Goal: Task Accomplishment & Management: Manage account settings

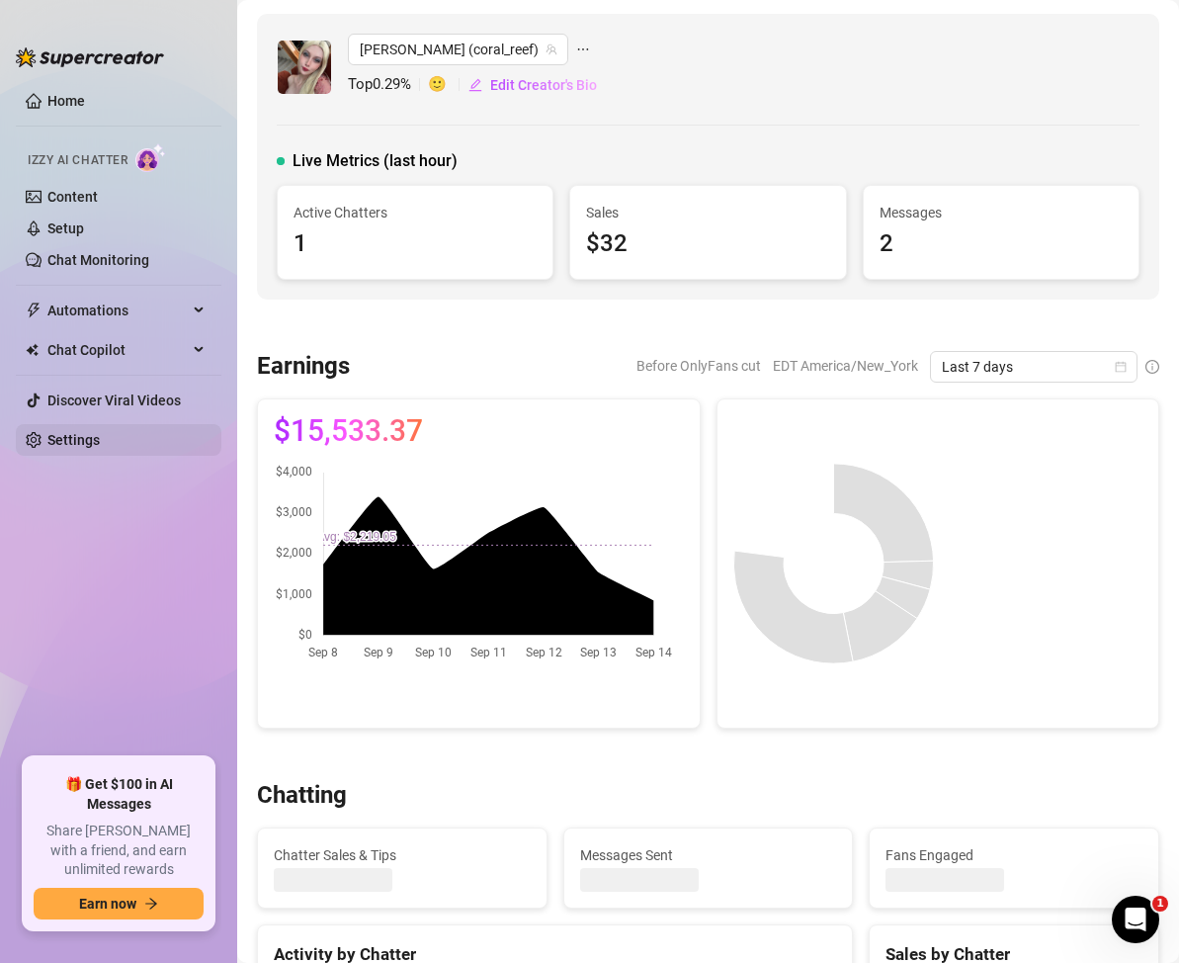
click at [58, 442] on link "Settings" at bounding box center [73, 440] width 52 height 16
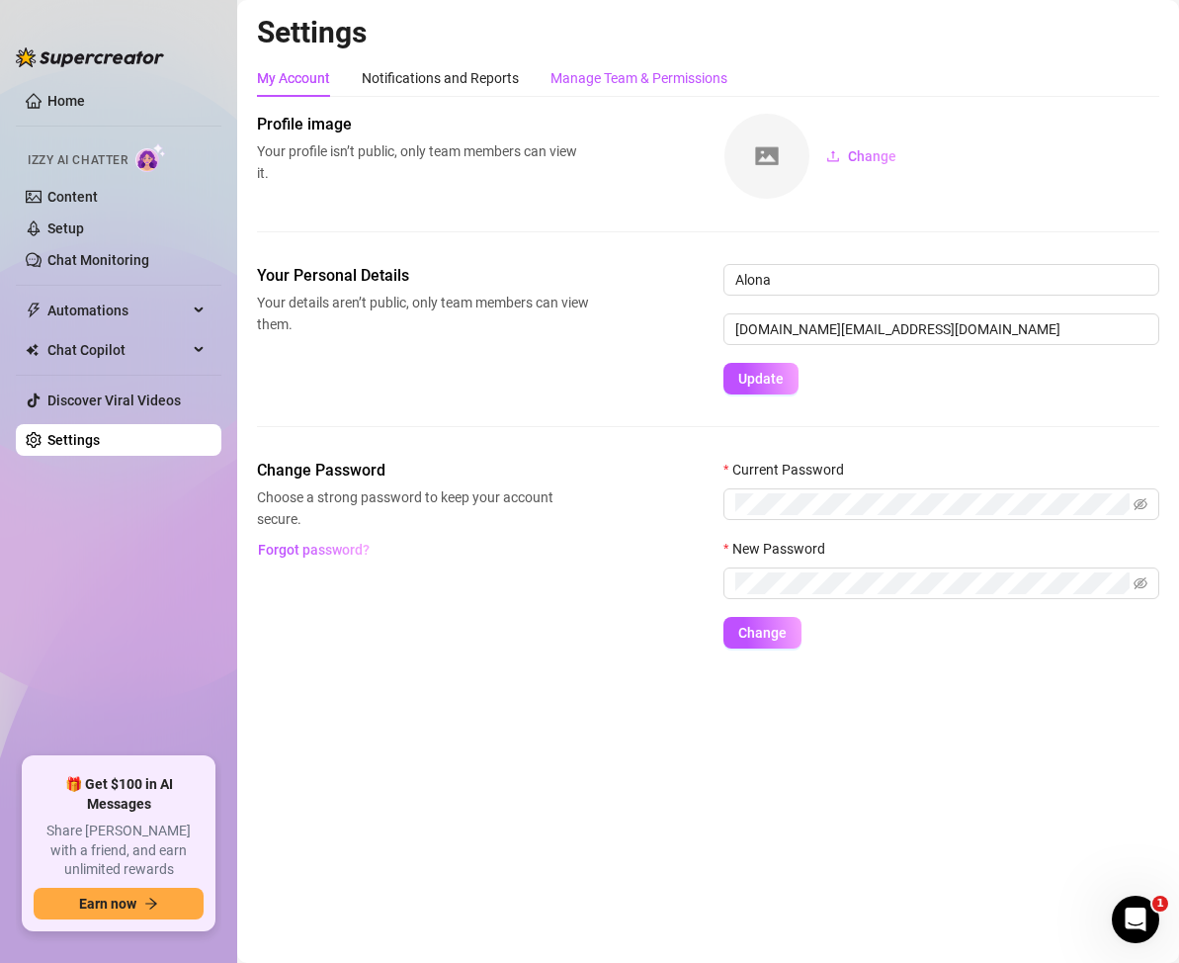
click at [572, 86] on div "Manage Team & Permissions" at bounding box center [638, 78] width 177 height 22
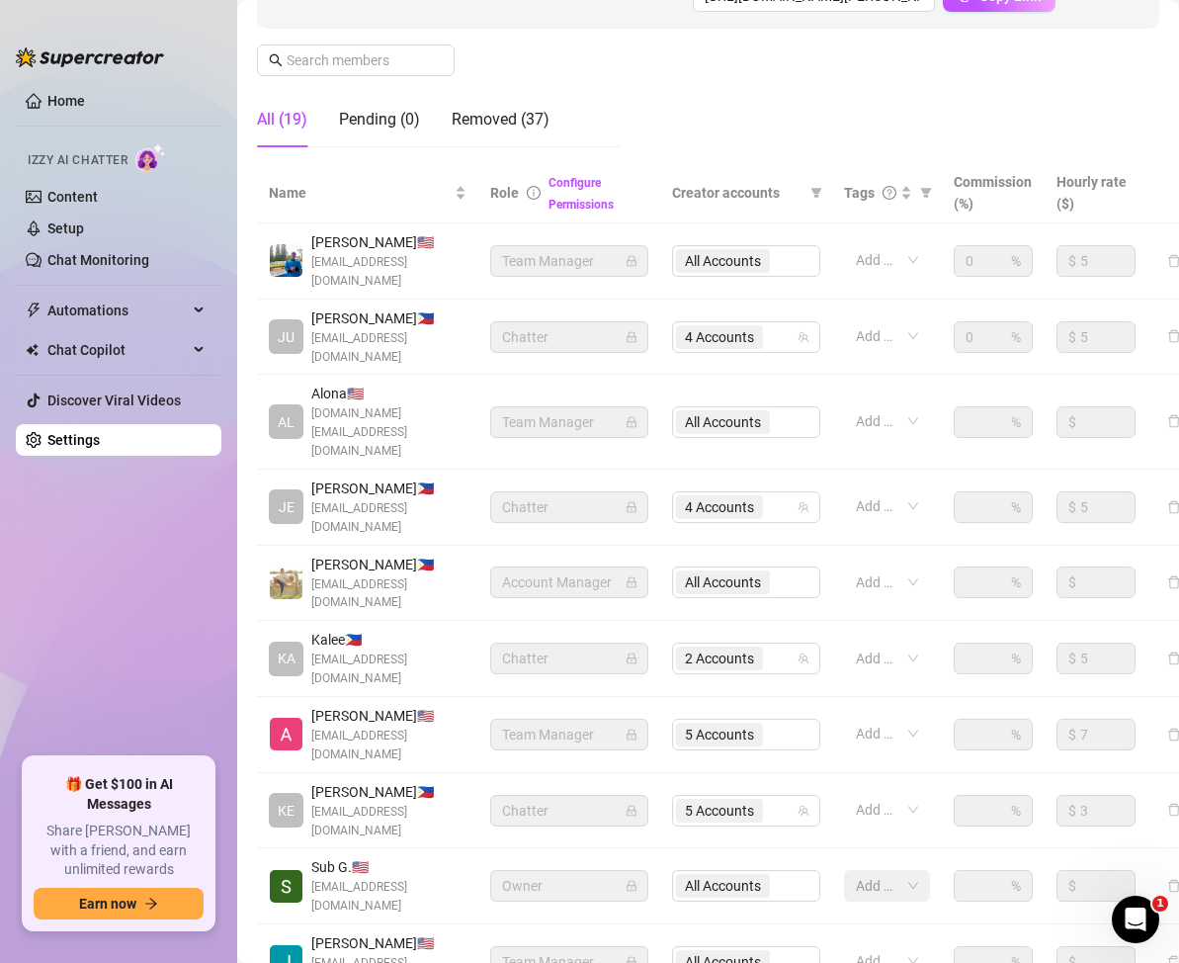
scroll to position [323, 0]
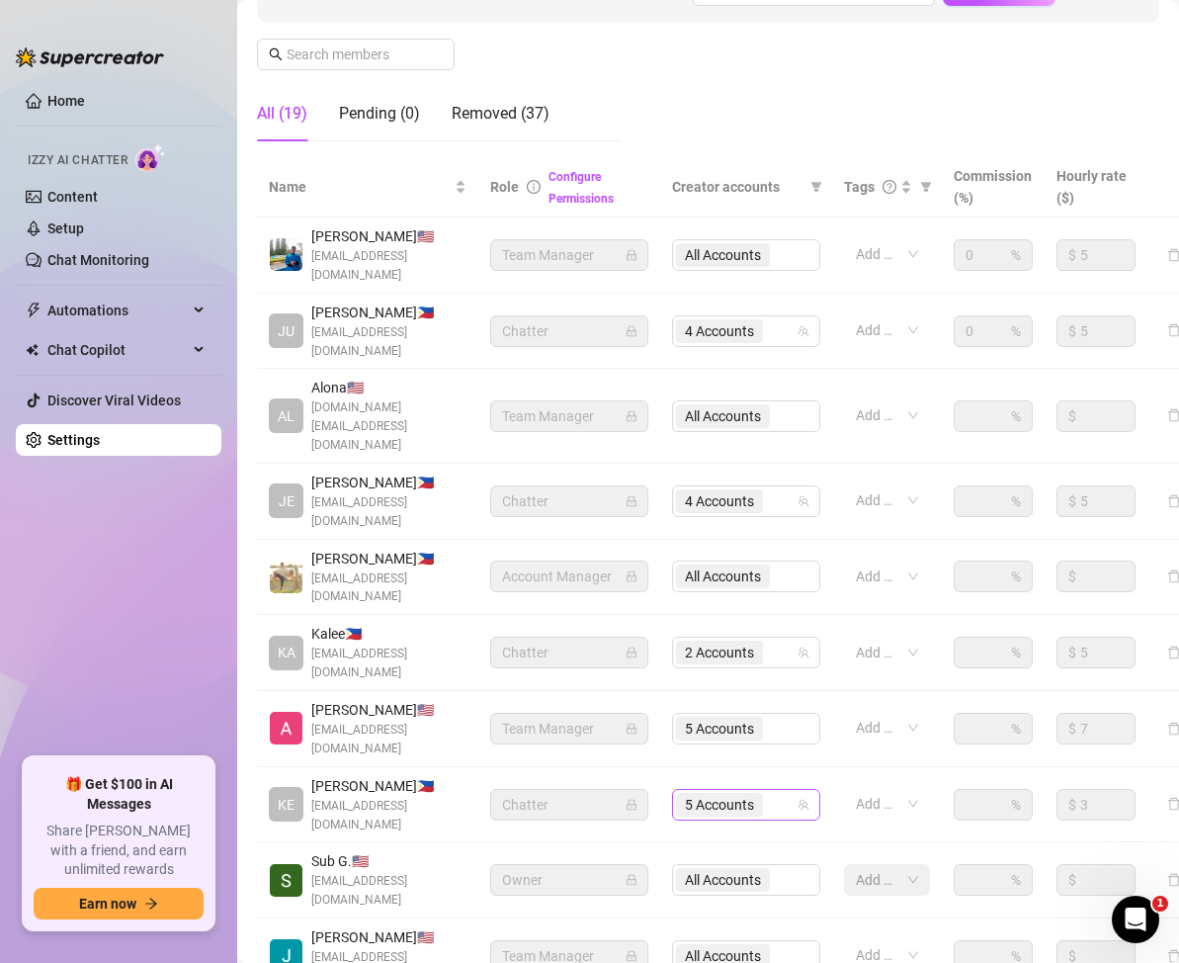
click at [778, 791] on div "5 Accounts" at bounding box center [736, 805] width 120 height 28
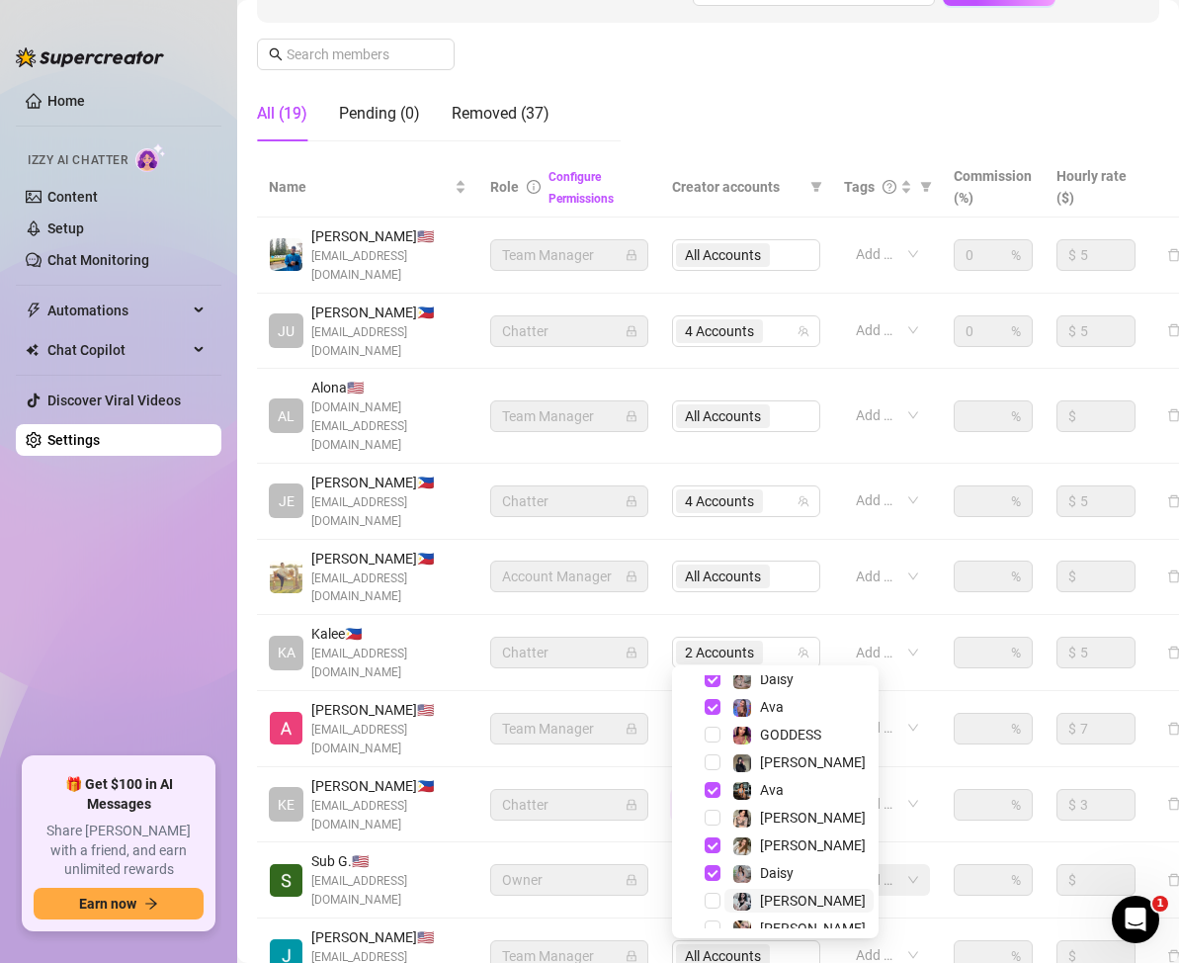
scroll to position [51, 0]
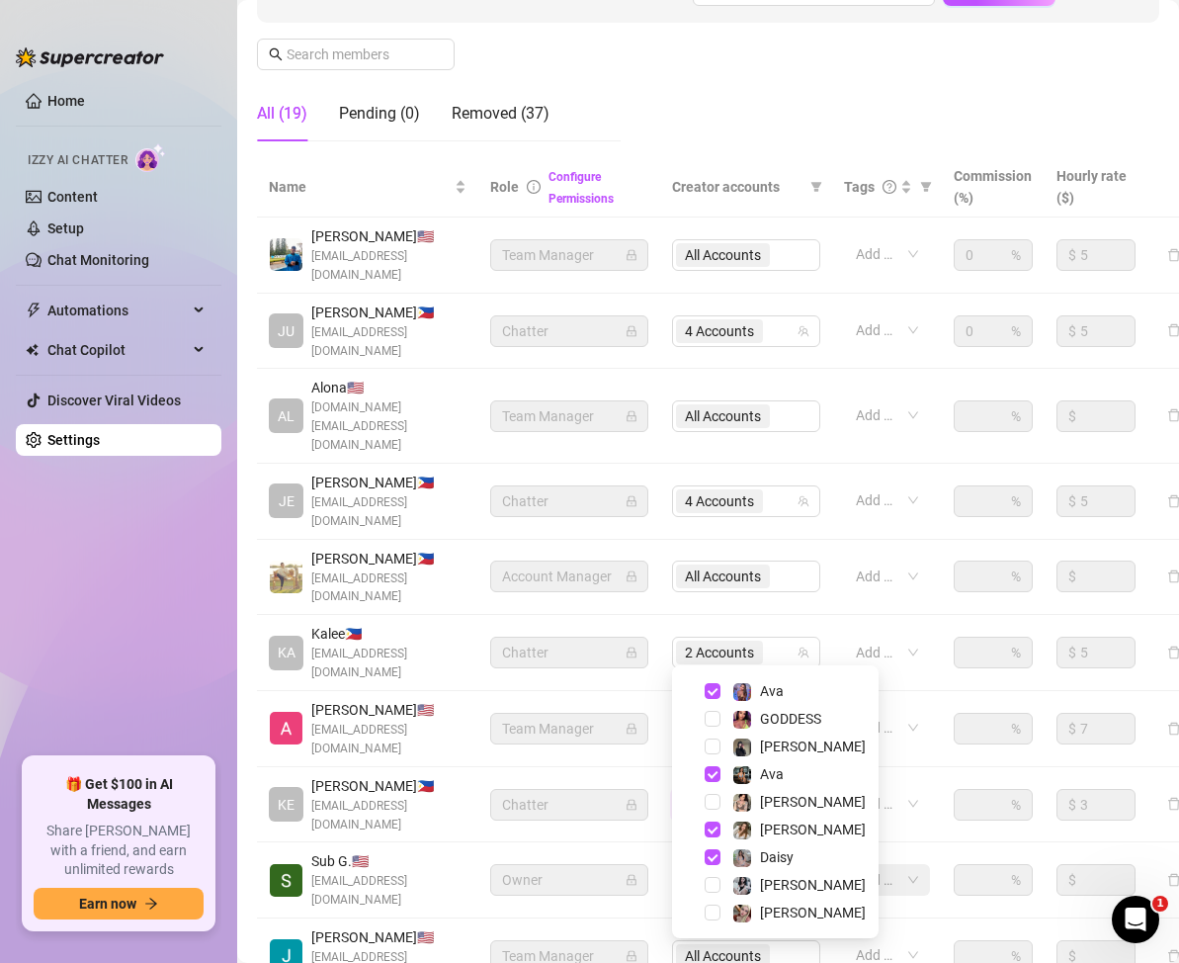
drag, startPoint x: 958, startPoint y: 904, endPoint x: 965, endPoint y: 884, distance: 21.9
click at [962, 900] on main "Settings My Account Notifications and Reports Manage Team & Permissions Profile…" at bounding box center [708, 405] width 942 height 1456
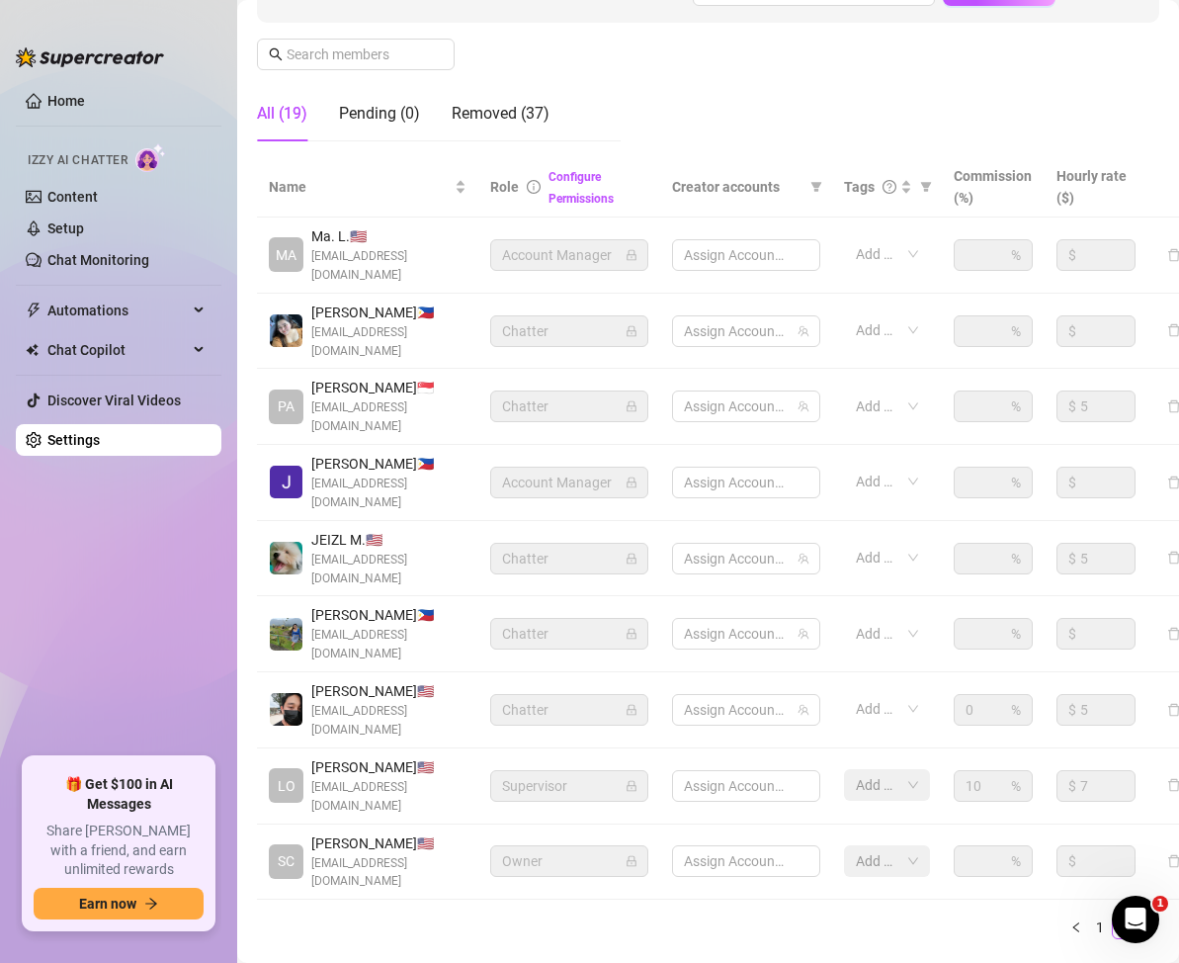
scroll to position [322, 0]
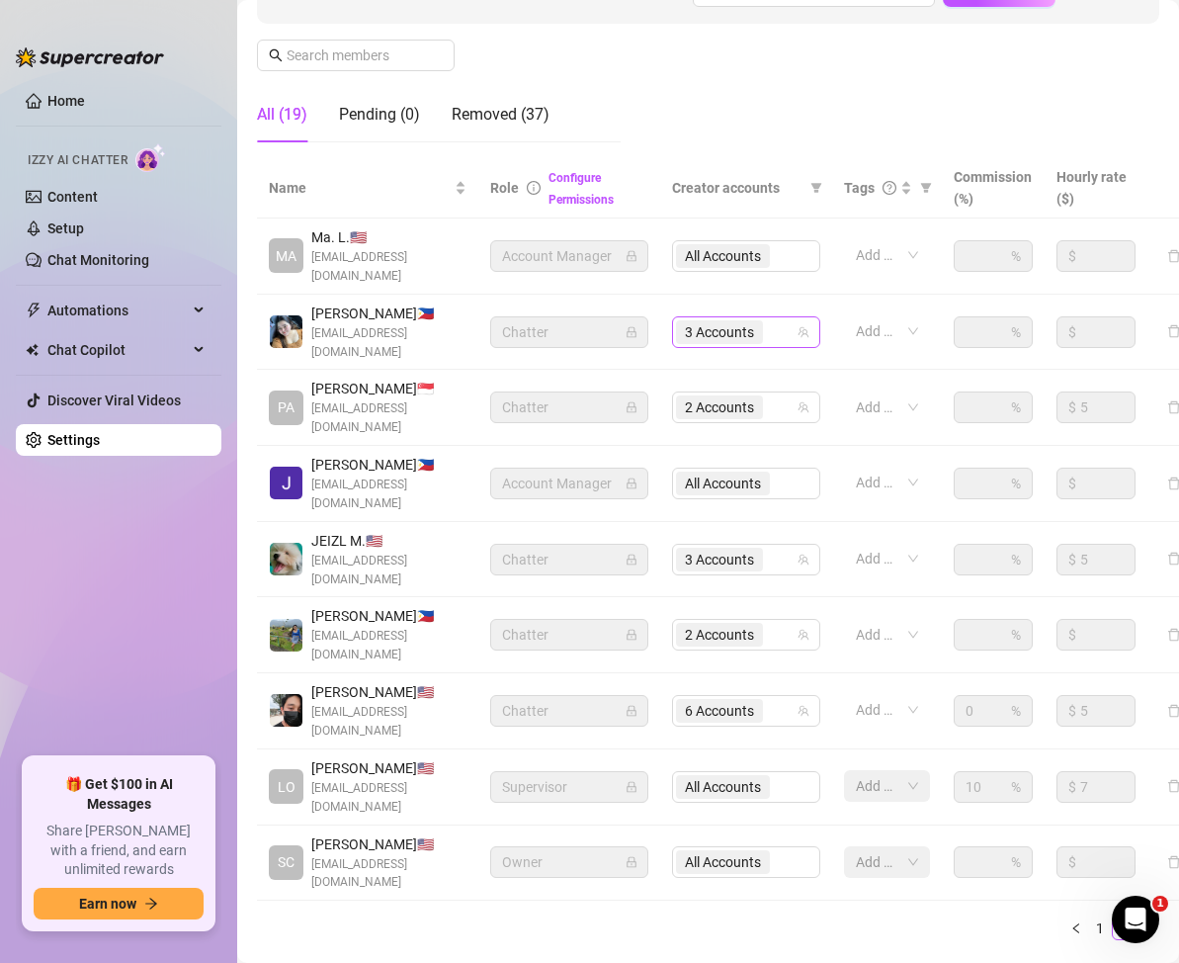
drag, startPoint x: 777, startPoint y: 321, endPoint x: 797, endPoint y: 331, distance: 22.1
click at [787, 327] on div "3 Accounts" at bounding box center [736, 332] width 120 height 28
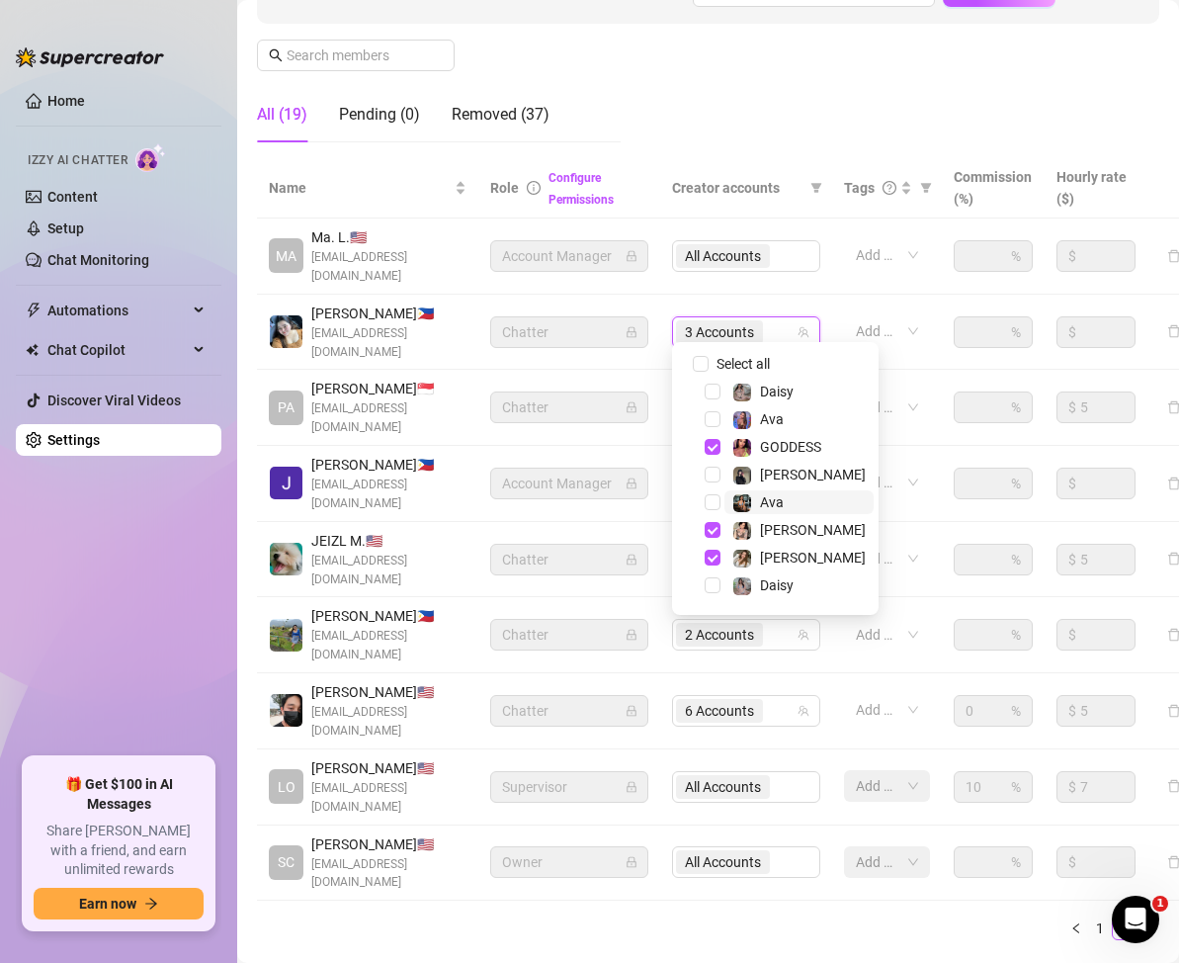
drag, startPoint x: 734, startPoint y: 457, endPoint x: 740, endPoint y: 497, distance: 41.0
click at [735, 458] on div at bounding box center [742, 447] width 20 height 24
click at [711, 527] on span "Select tree node" at bounding box center [713, 530] width 16 height 16
click at [712, 553] on span "Select tree node" at bounding box center [713, 557] width 16 height 16
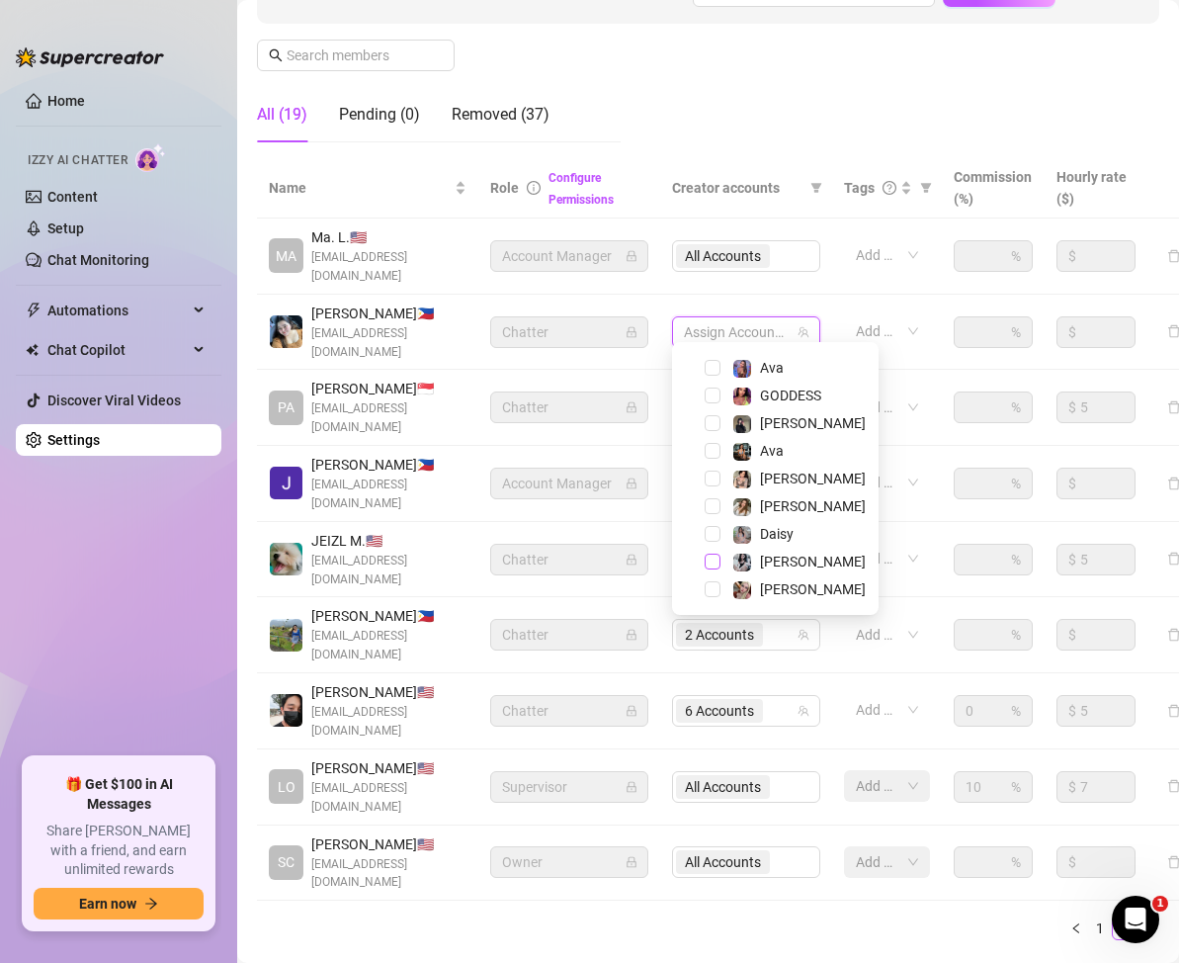
click at [709, 563] on span "Select tree node" at bounding box center [713, 561] width 16 height 16
click at [723, 856] on div "Name Role Configure Permissions Creator accounts Tags Commission (%) Hourly rat…" at bounding box center [708, 557] width 902 height 798
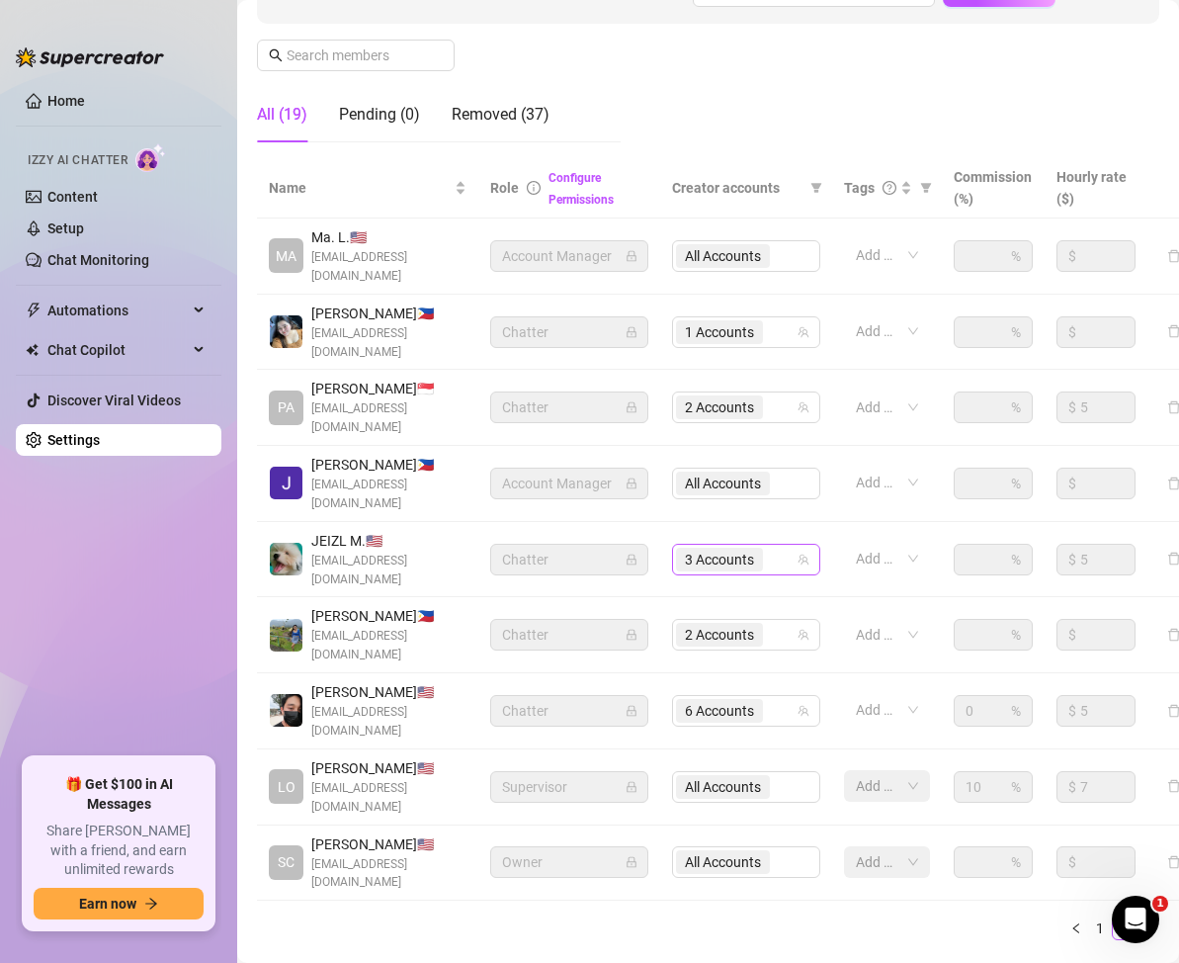
click at [783, 546] on div "3 Accounts" at bounding box center [736, 560] width 120 height 28
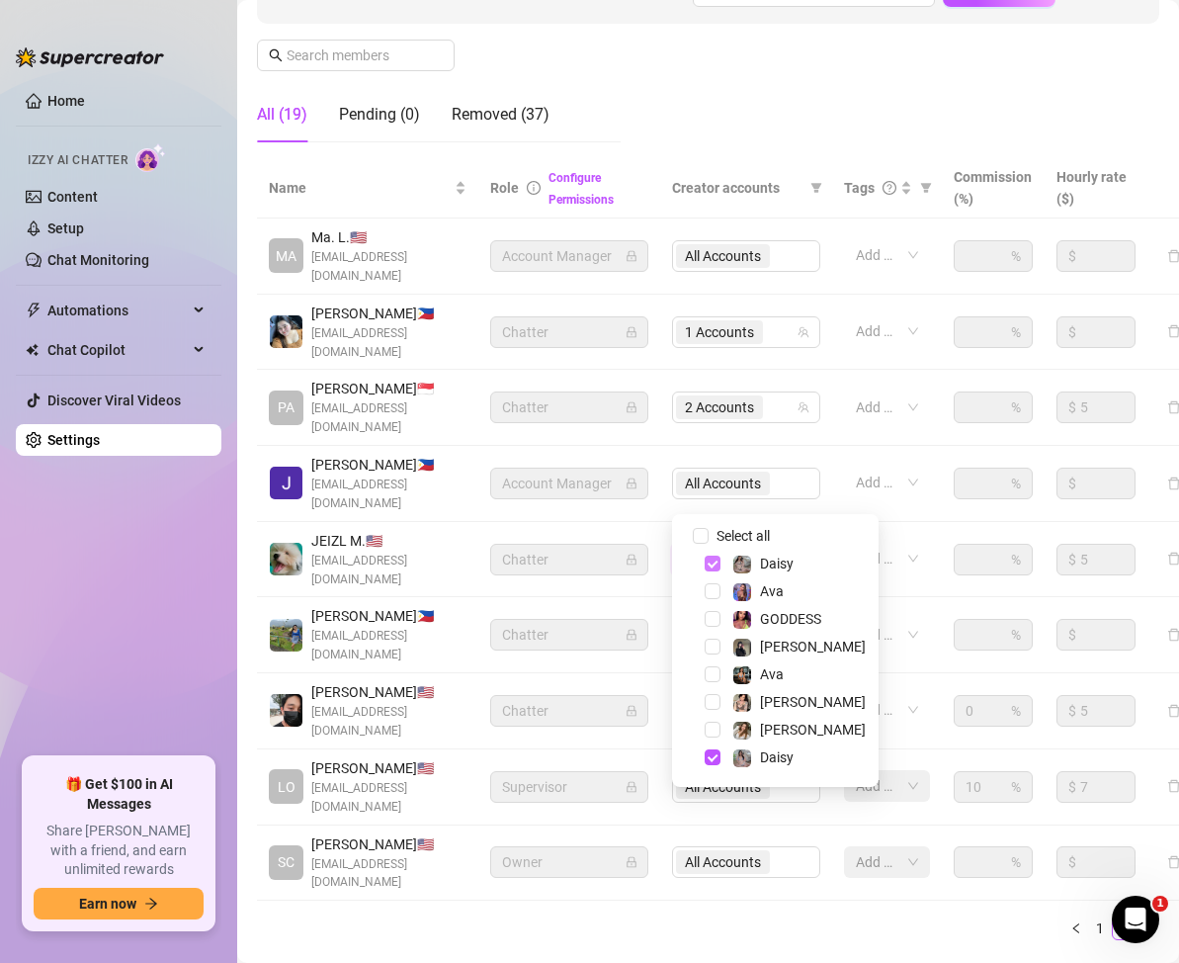
click at [712, 565] on span "Select tree node" at bounding box center [713, 563] width 16 height 16
click at [710, 625] on span "Select tree node" at bounding box center [713, 619] width 16 height 16
click at [710, 706] on span "Select tree node" at bounding box center [713, 702] width 16 height 16
click at [710, 752] on span "Select tree node" at bounding box center [713, 757] width 16 height 16
click at [709, 897] on main "Settings My Account Notifications and Reports Manage Team & Permissions Profile…" at bounding box center [708, 358] width 942 height 1361
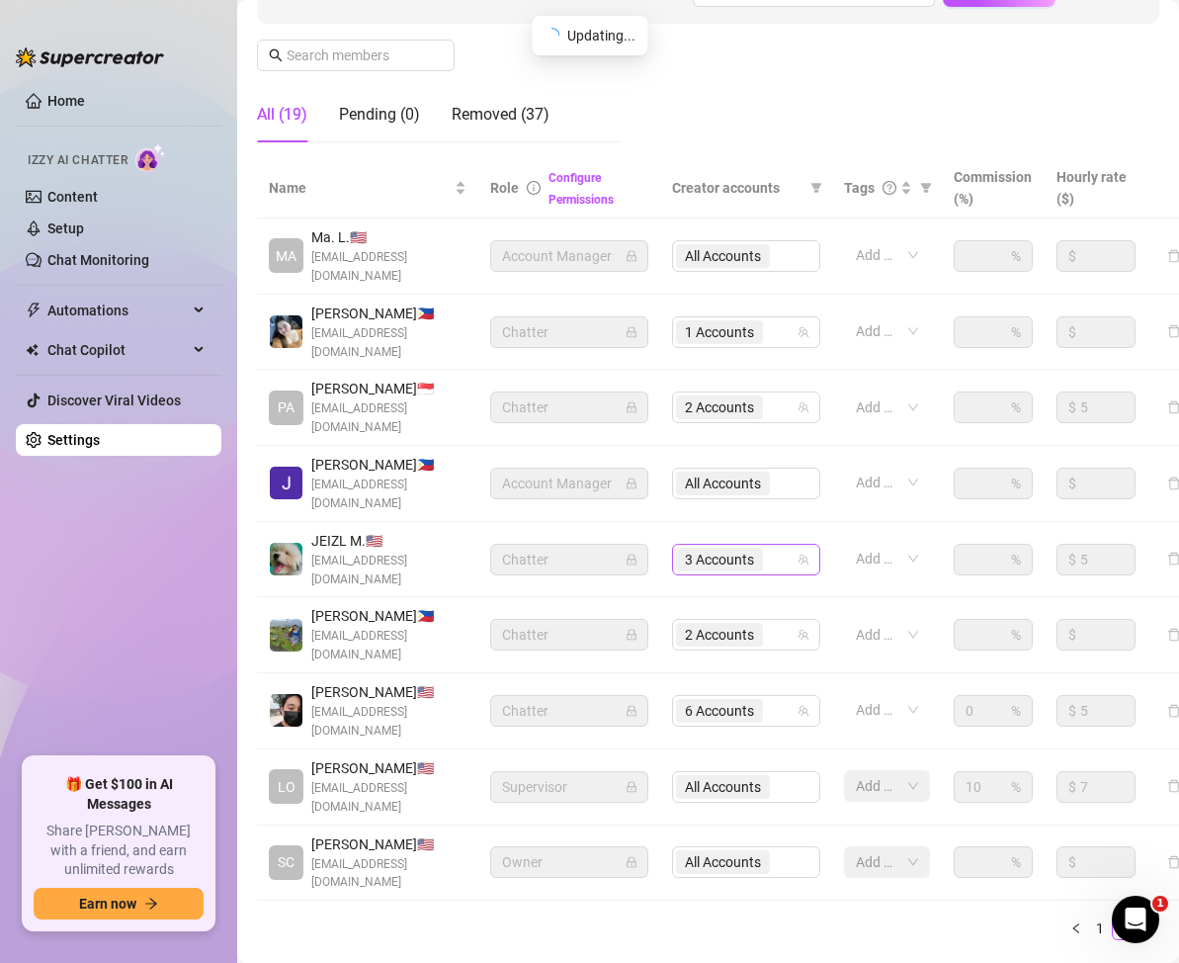
click at [774, 546] on div "3 Accounts" at bounding box center [736, 560] width 120 height 28
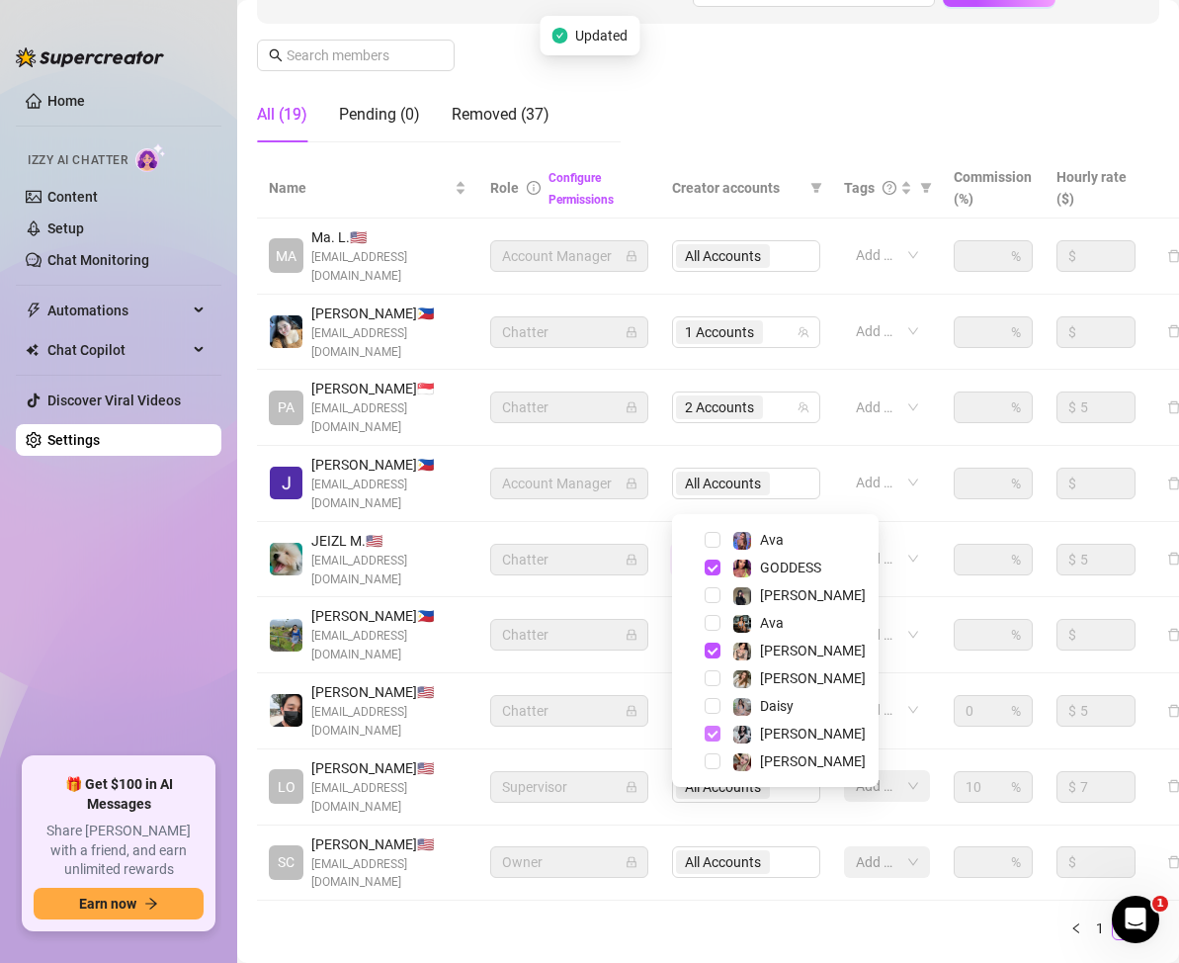
click at [712, 732] on span "Select tree node" at bounding box center [713, 733] width 16 height 16
click at [735, 877] on div "Settings My Account Notifications and Reports Manage Team & Permissions Profile…" at bounding box center [708, 336] width 902 height 1288
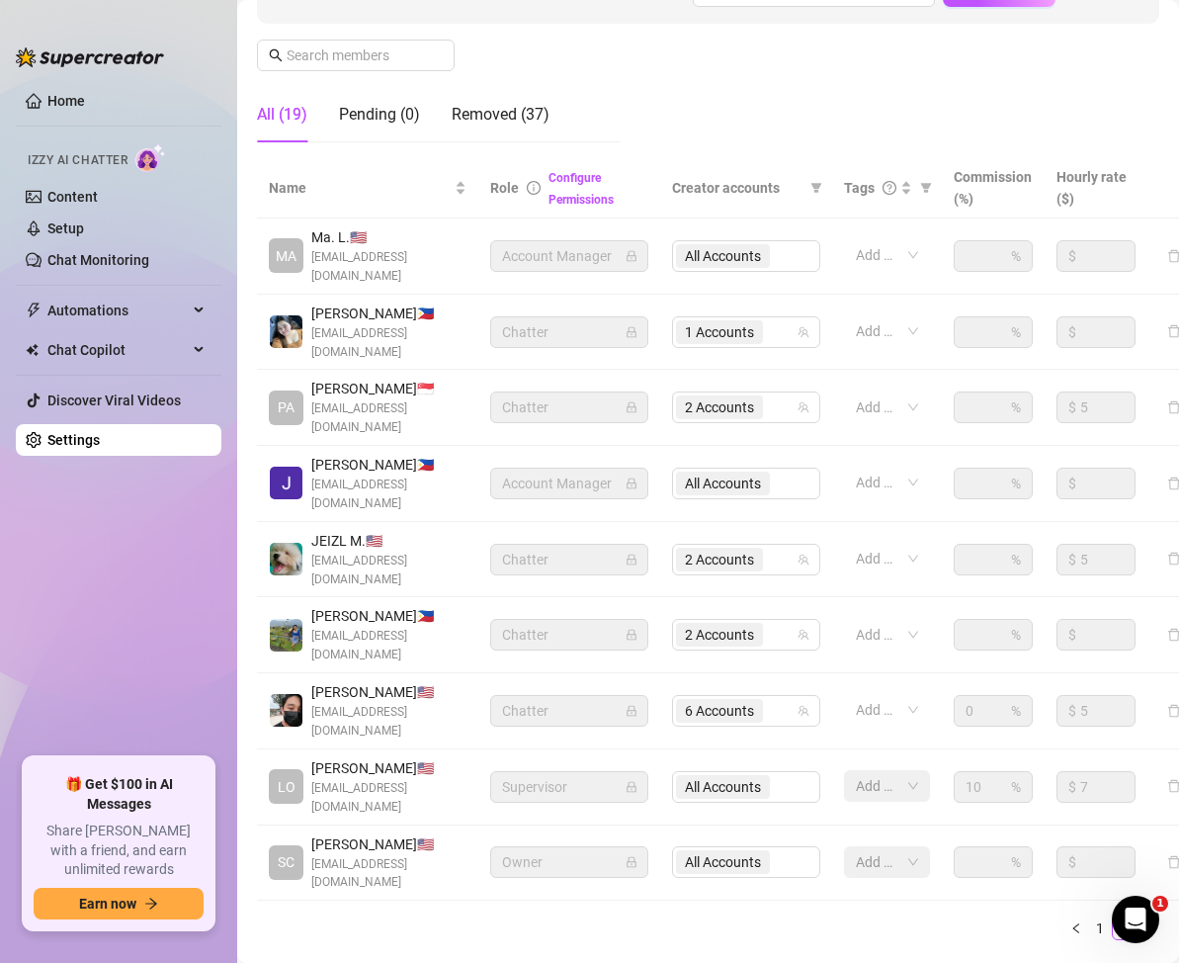
click at [661, 916] on ul "1 2" at bounding box center [708, 928] width 902 height 24
click at [781, 546] on div "2 Accounts" at bounding box center [736, 560] width 120 height 28
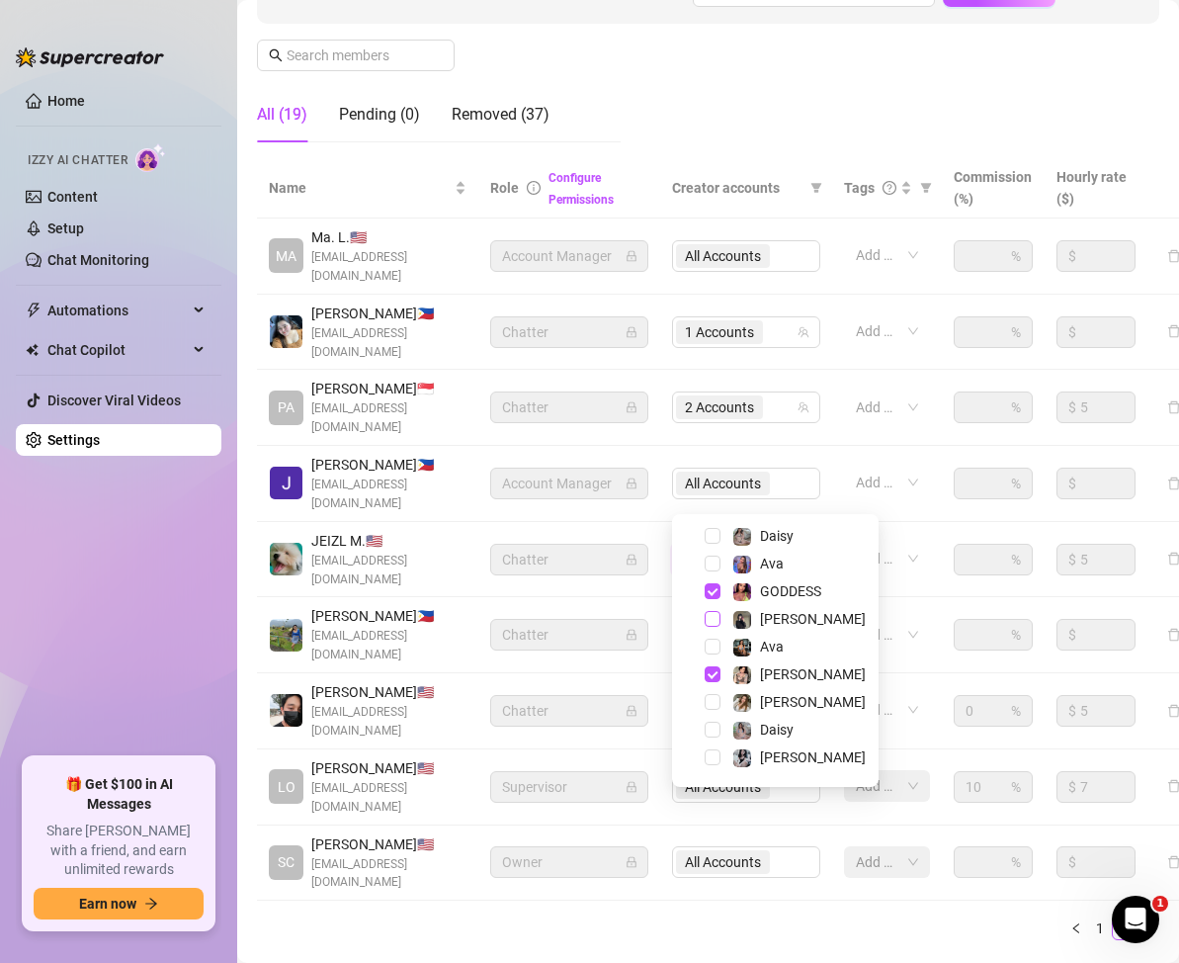
click at [711, 619] on span "Select tree node" at bounding box center [713, 619] width 16 height 16
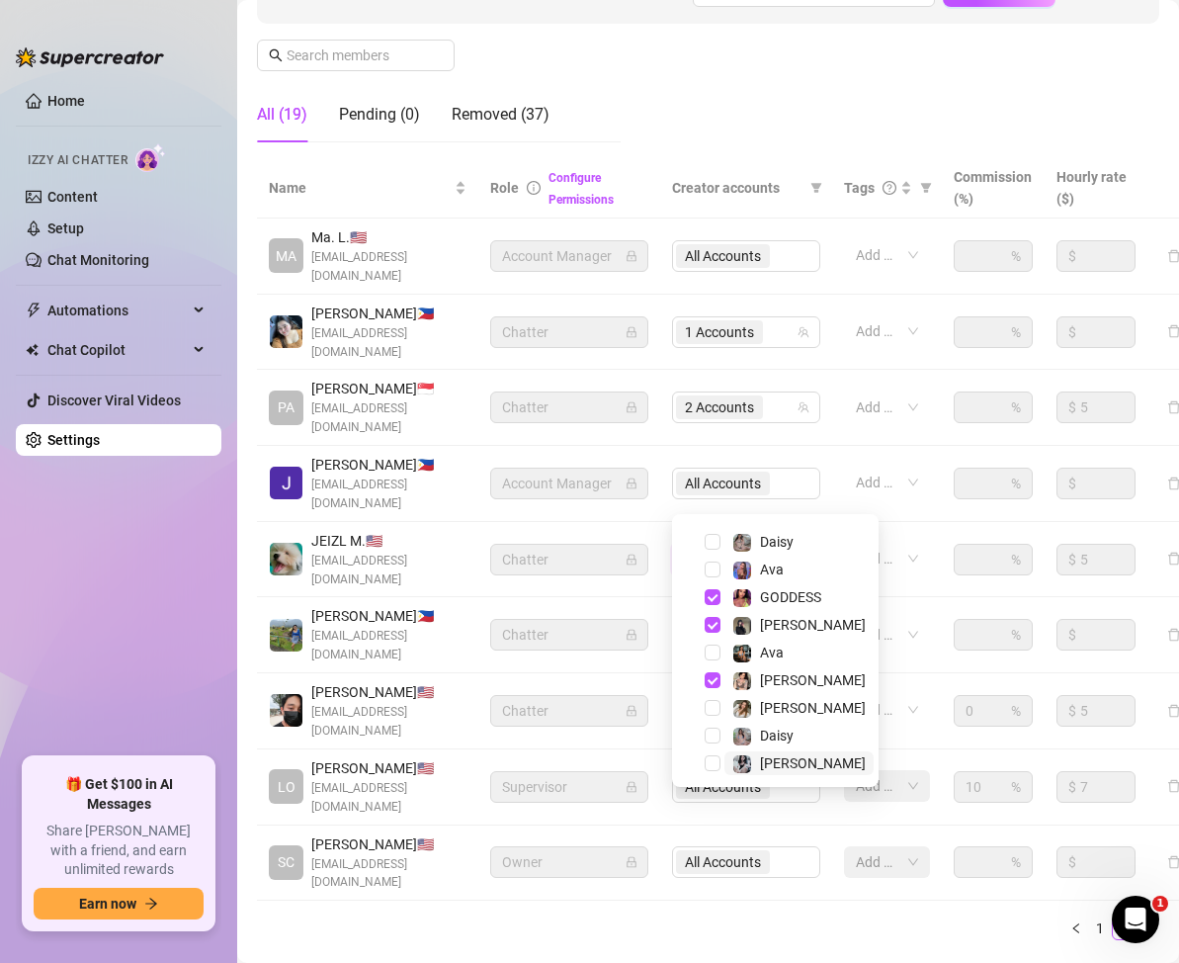
scroll to position [51, 0]
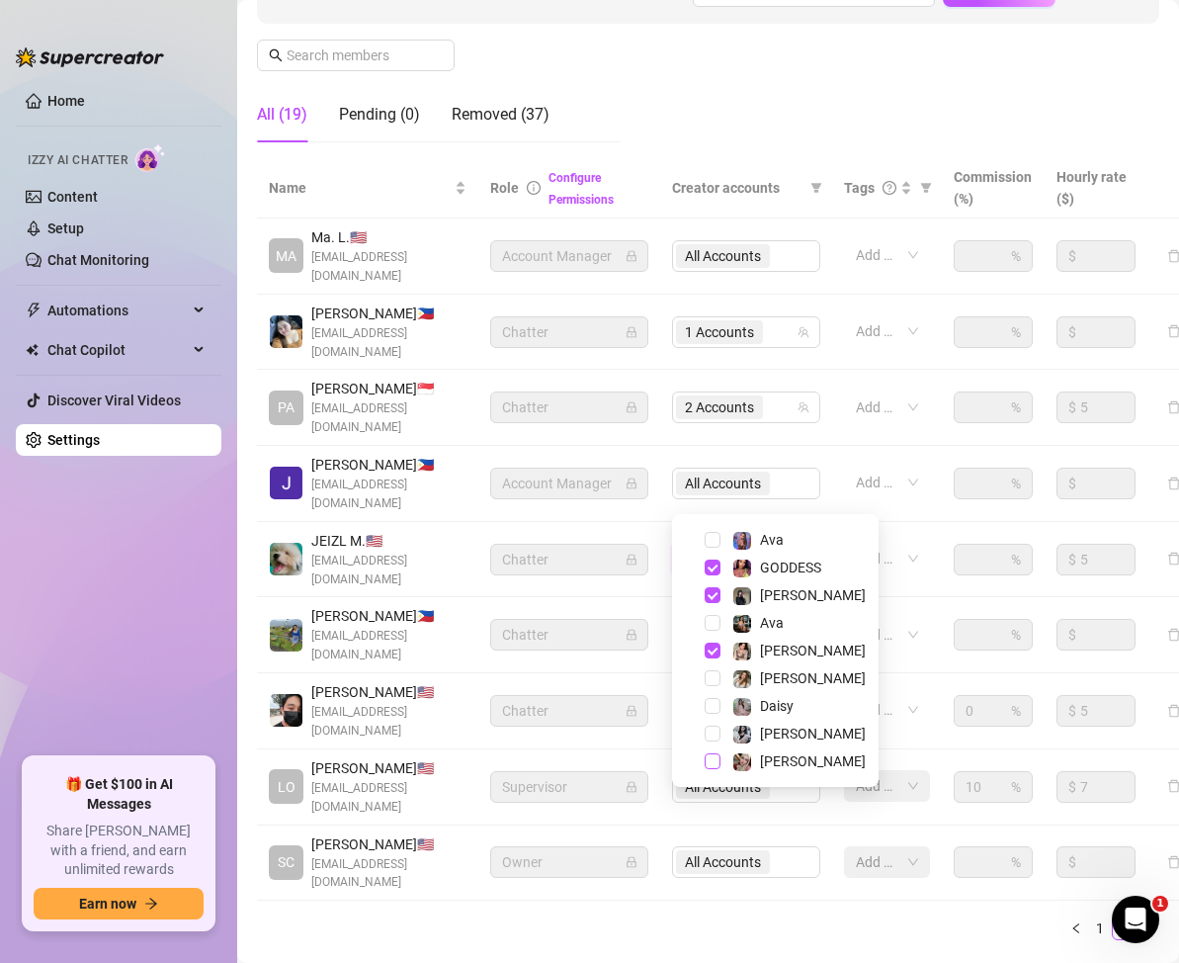
click at [710, 763] on span "Select tree node" at bounding box center [713, 761] width 16 height 16
click at [728, 900] on main "Settings My Account Notifications and Reports Manage Team & Permissions Profile…" at bounding box center [708, 358] width 942 height 1361
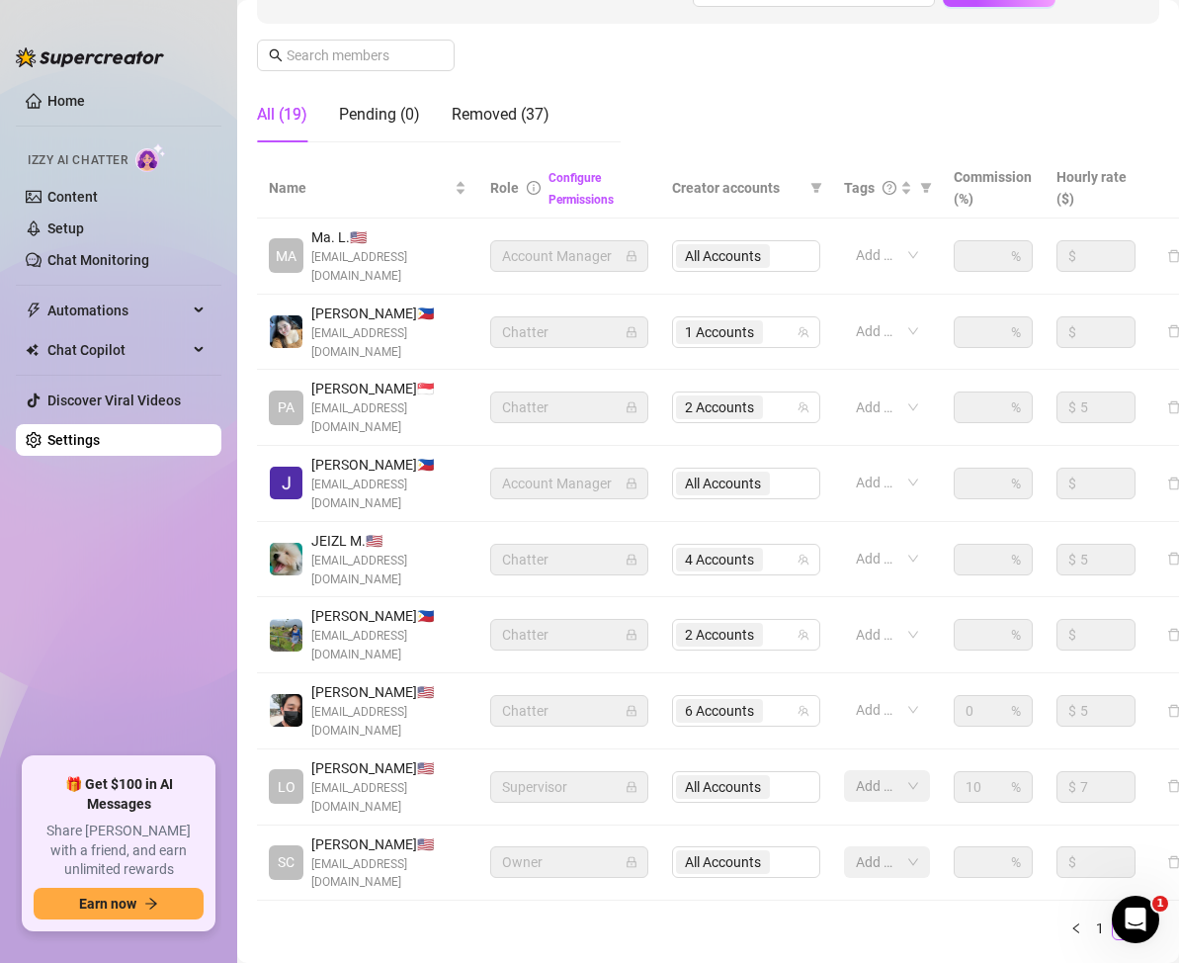
click at [817, 888] on main "Settings My Account Notifications and Reports Manage Team & Permissions Profile…" at bounding box center [708, 358] width 942 height 1361
click at [106, 662] on ul "Home Izzy AI Chatter Content Setup Chat Monitoring Automations Chat Copilot Dis…" at bounding box center [119, 413] width 206 height 672
